Goal: Information Seeking & Learning: Learn about a topic

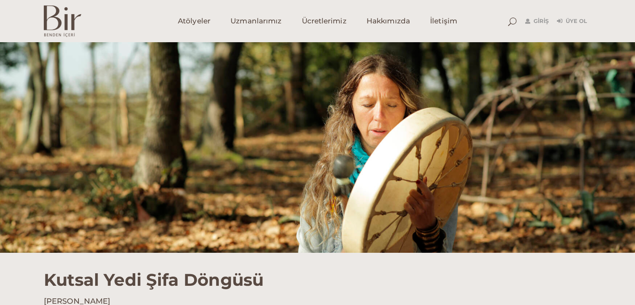
scroll to position [8, 0]
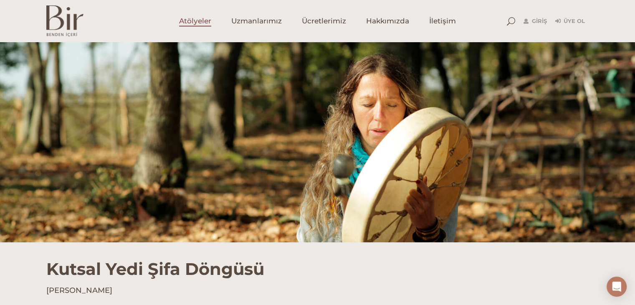
click at [201, 25] on span "Atölyeler" at bounding box center [195, 21] width 32 height 10
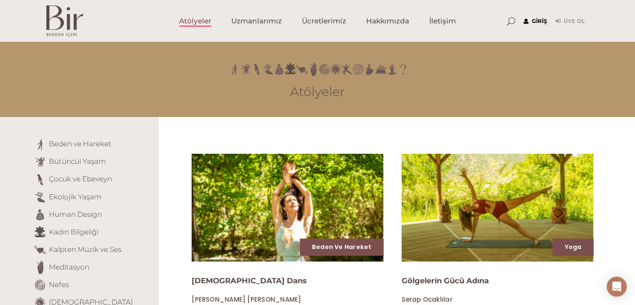
type input "[EMAIL_ADDRESS][DOMAIN_NAME]"
click at [533, 20] on link "Giriş" at bounding box center [535, 21] width 23 height 10
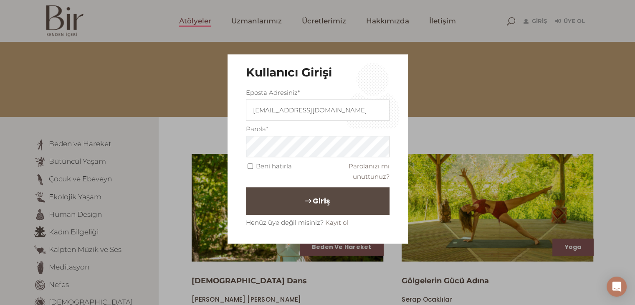
click at [353, 201] on button "Giriş" at bounding box center [318, 201] width 144 height 28
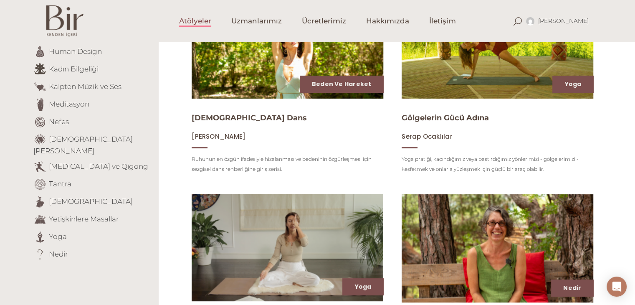
scroll to position [170, 0]
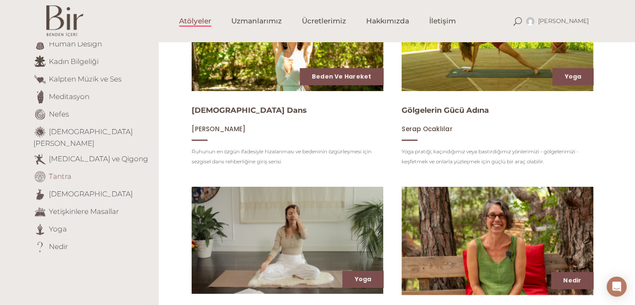
click at [58, 172] on link "Tantra" at bounding box center [60, 176] width 23 height 8
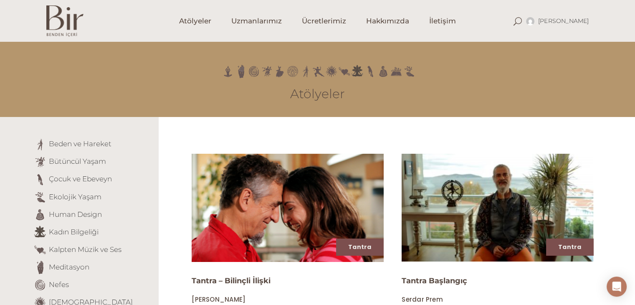
click at [248, 181] on img at bounding box center [288, 207] width 198 height 111
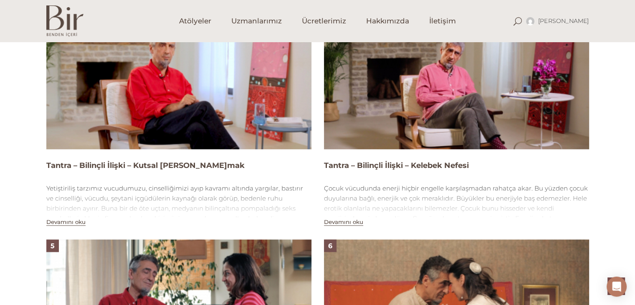
scroll to position [827, 0]
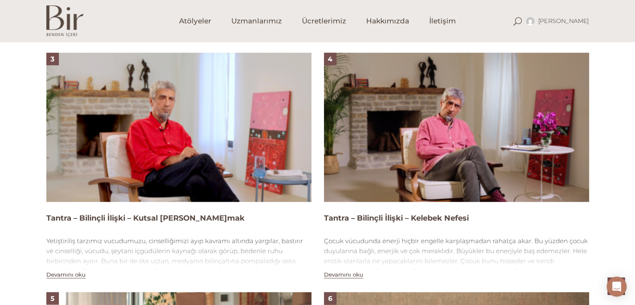
click at [229, 134] on img at bounding box center [178, 127] width 265 height 149
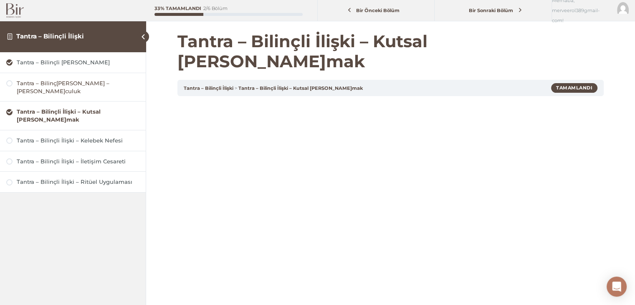
click at [65, 85] on div "Tantra – Bilinç[PERSON_NAME] – [PERSON_NAME]culuk" at bounding box center [78, 87] width 123 height 16
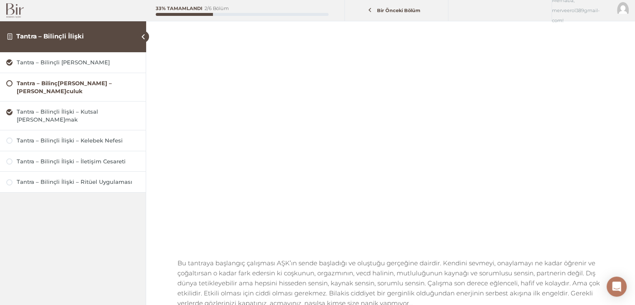
scroll to position [96, 0]
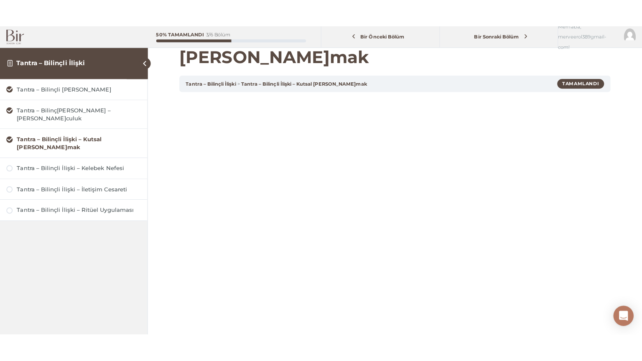
scroll to position [61, 0]
